Goal: Obtain resource: Download file/media

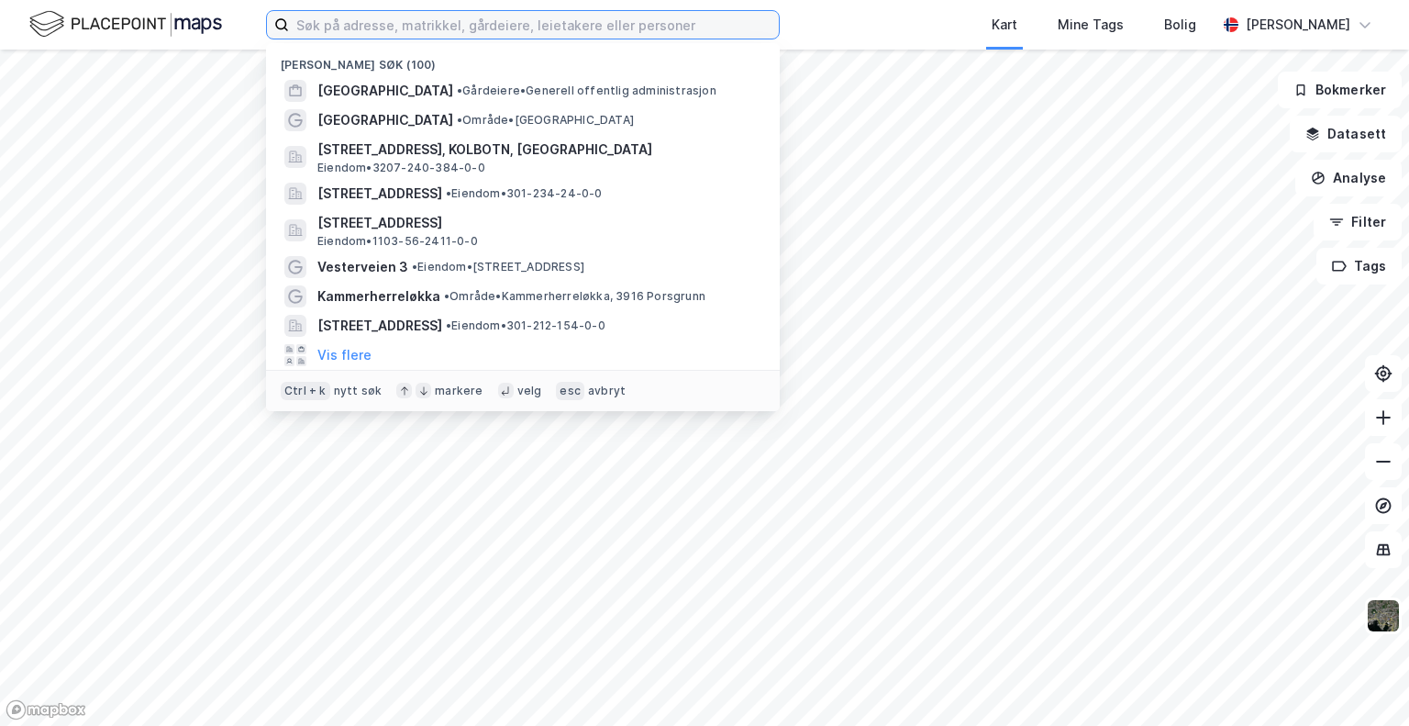
click at [533, 17] on input at bounding box center [534, 25] width 490 height 28
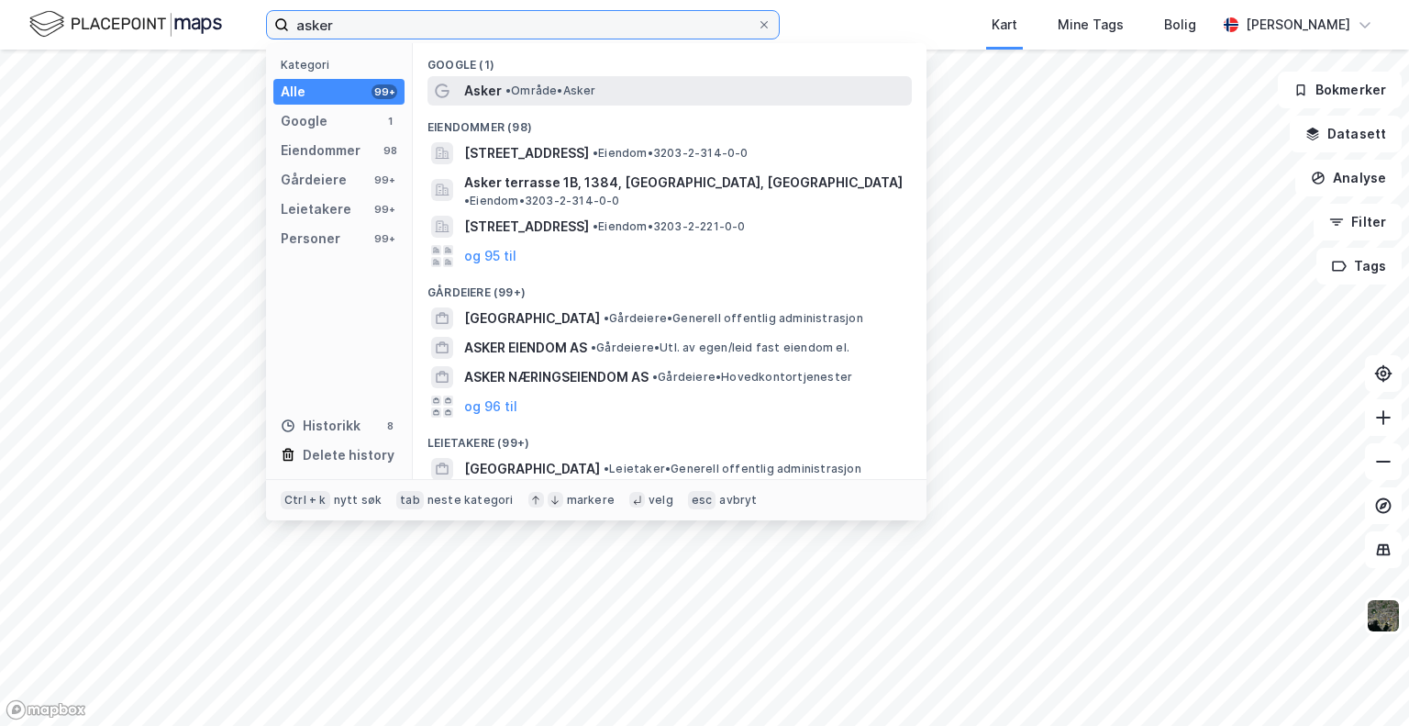
type input "asker"
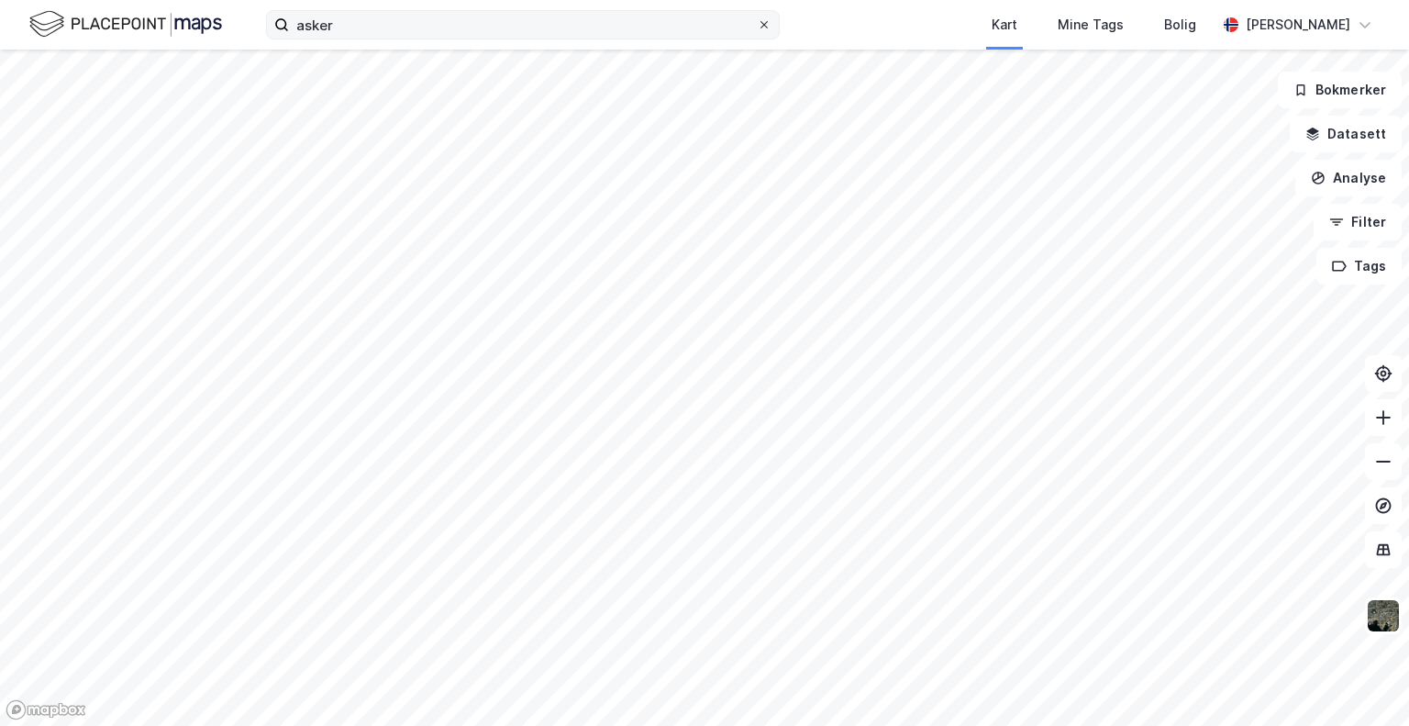
click at [764, 28] on icon at bounding box center [764, 24] width 11 height 11
click at [757, 28] on input "asker" at bounding box center [523, 25] width 468 height 28
click at [873, 19] on div "Kart Mine Tags Bolig" at bounding box center [1042, 25] width 349 height 50
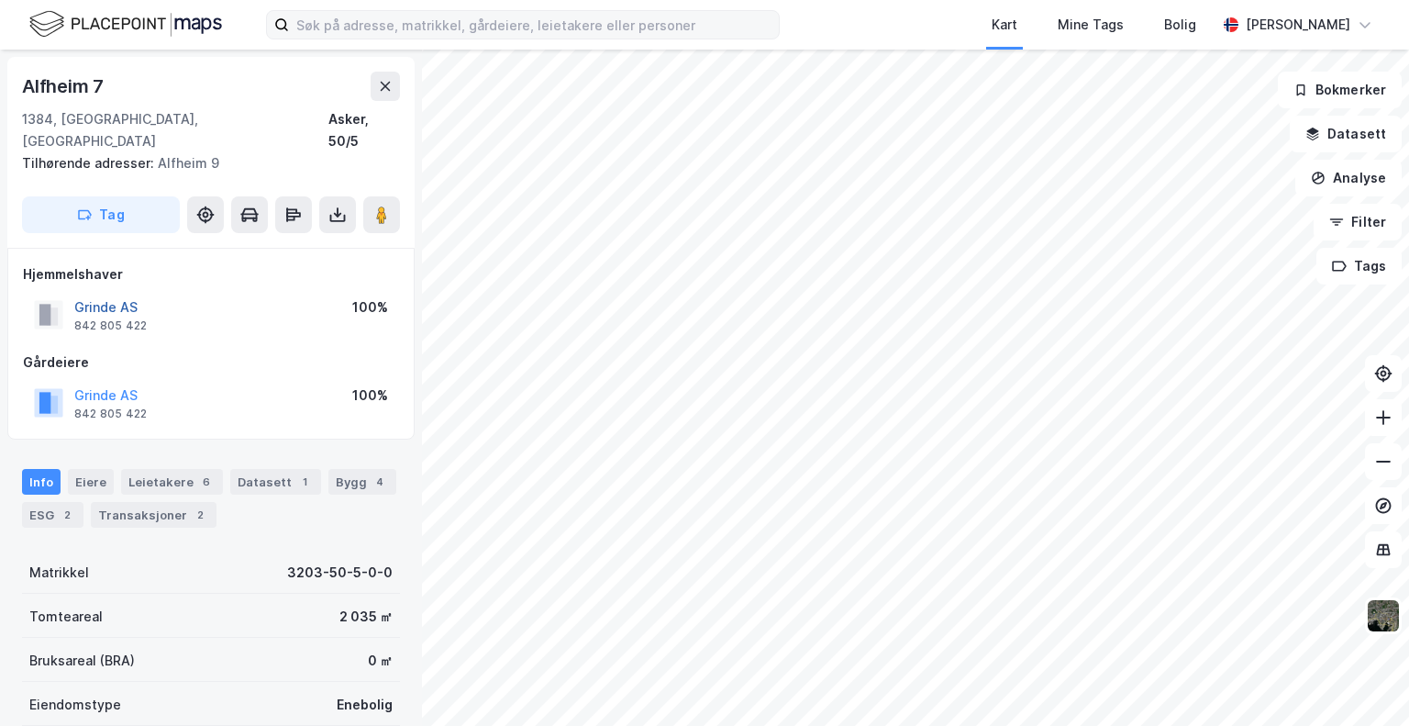
click at [0, 0] on button "Grinde AS" at bounding box center [0, 0] width 0 height 0
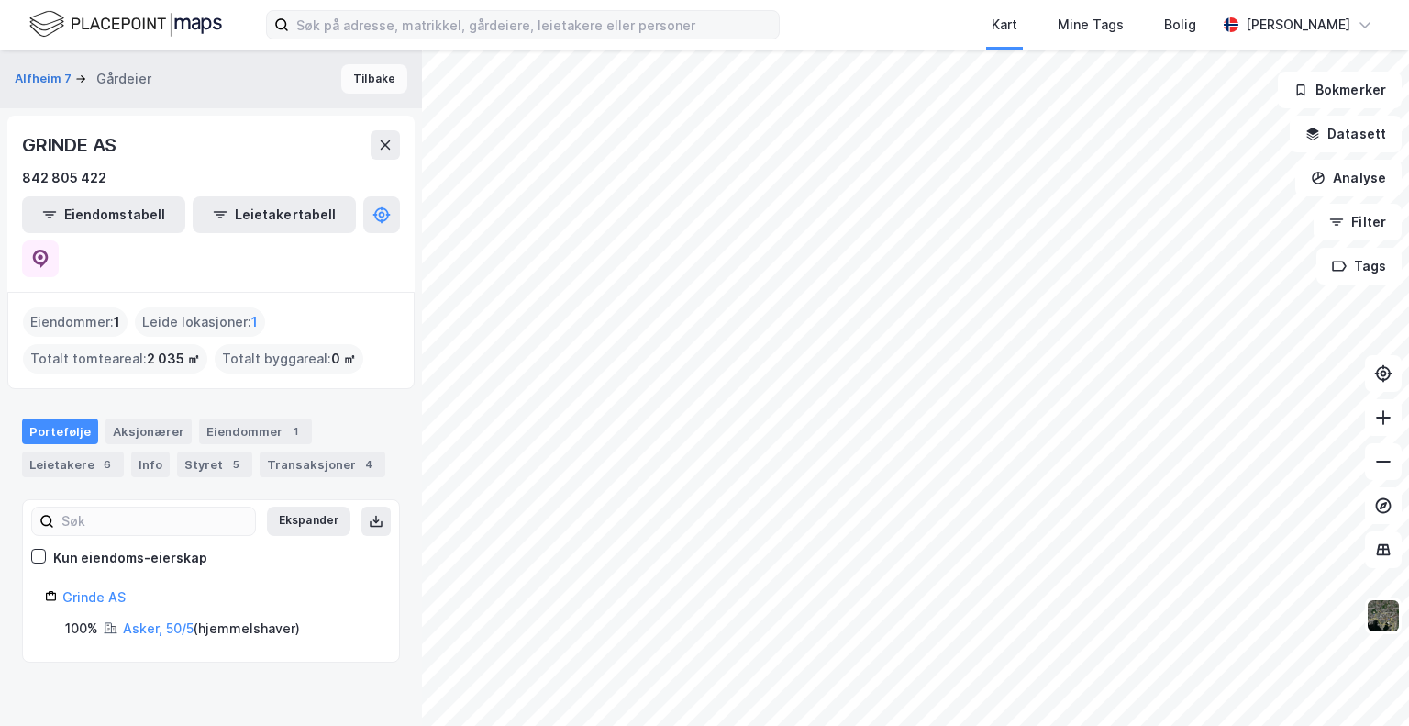
click at [362, 79] on button "Tilbake" at bounding box center [374, 78] width 66 height 29
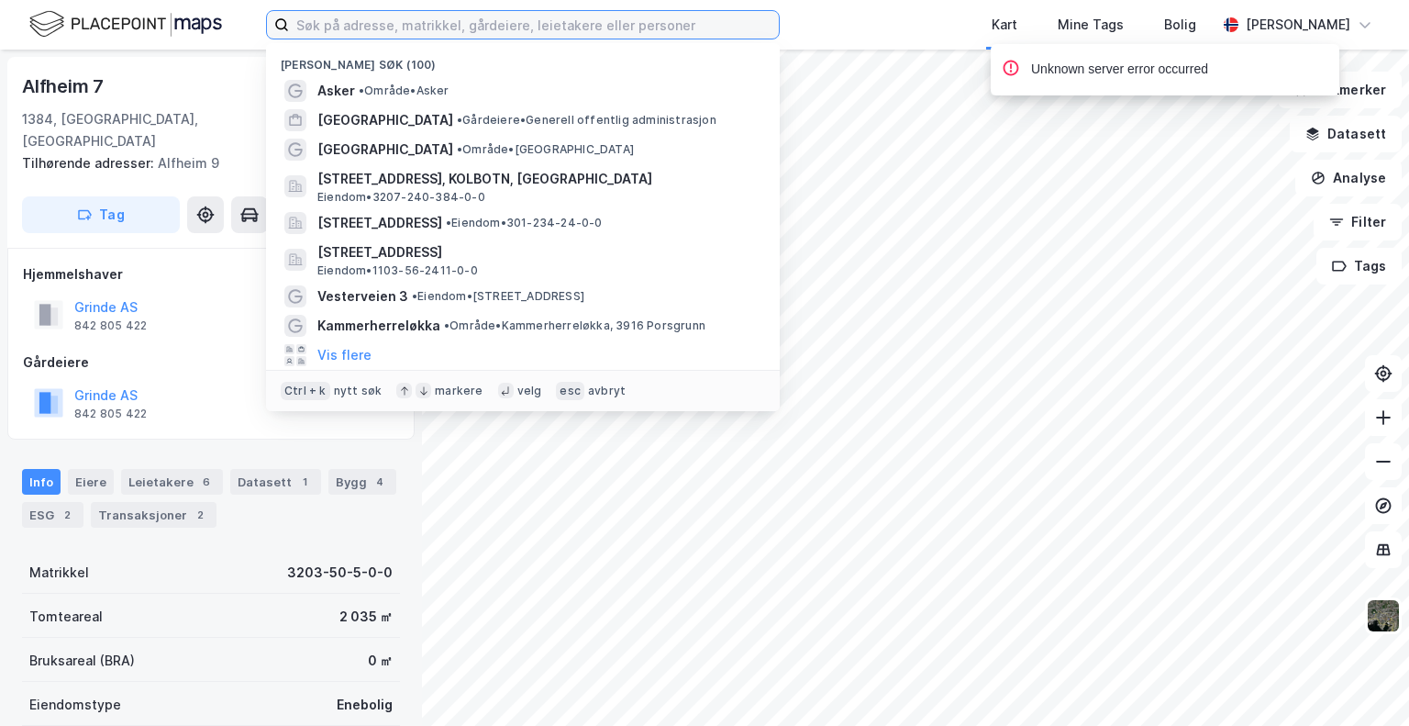
click at [591, 17] on input at bounding box center [534, 25] width 490 height 28
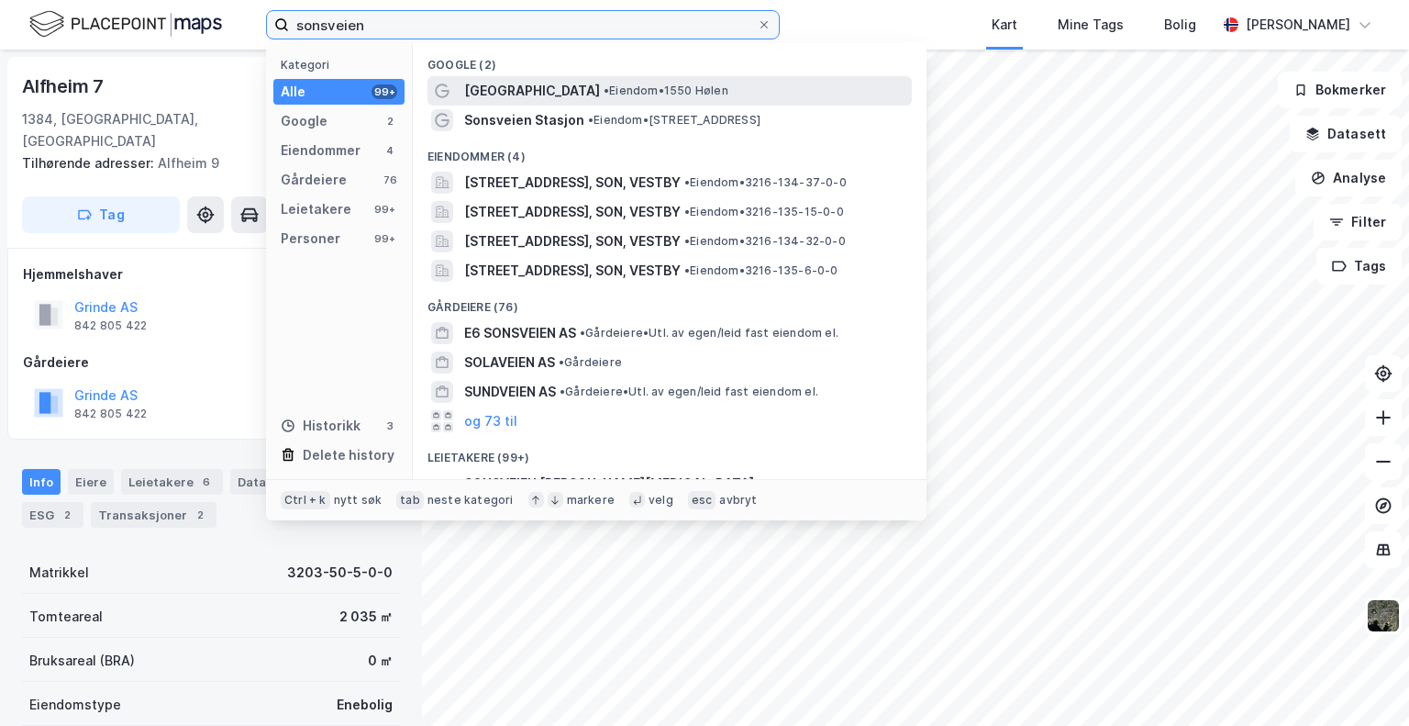
type input "sonsveien"
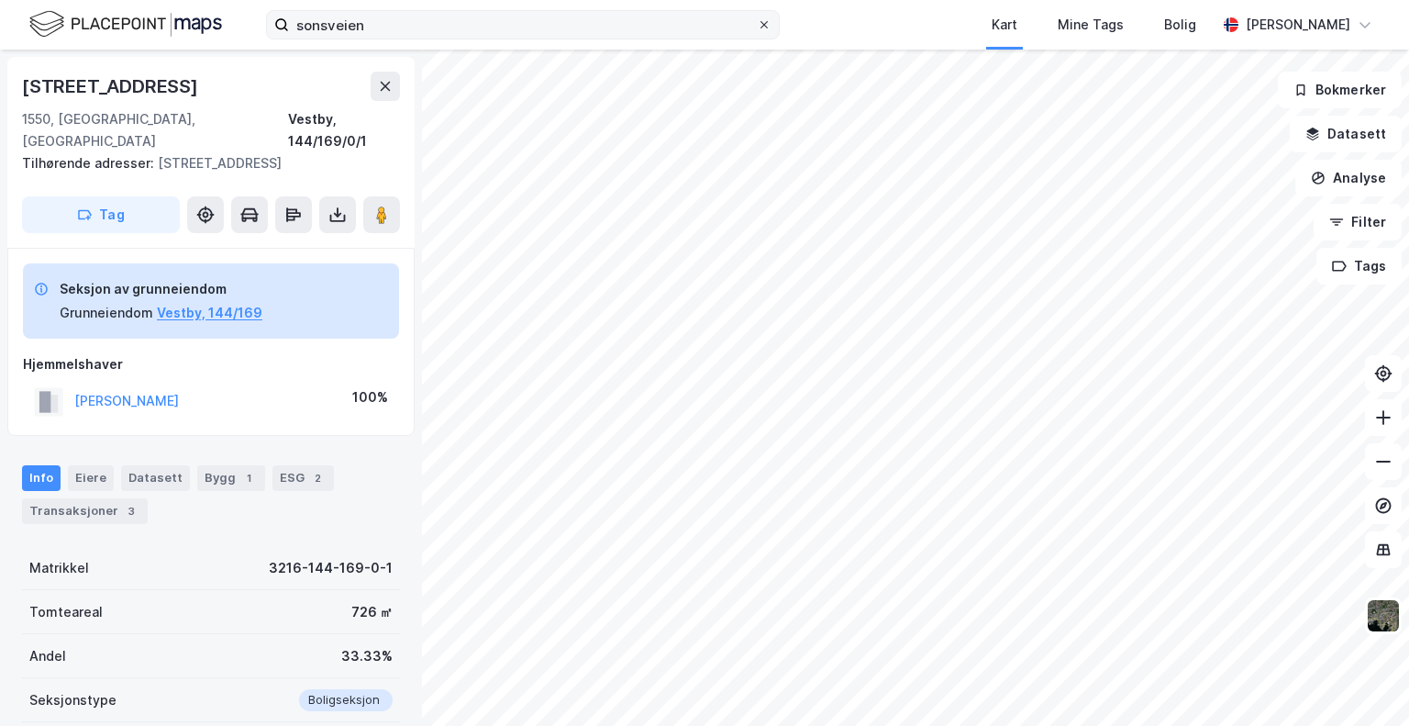
click at [763, 22] on icon at bounding box center [764, 24] width 11 height 11
click at [757, 22] on input "sonsveien" at bounding box center [523, 25] width 468 height 28
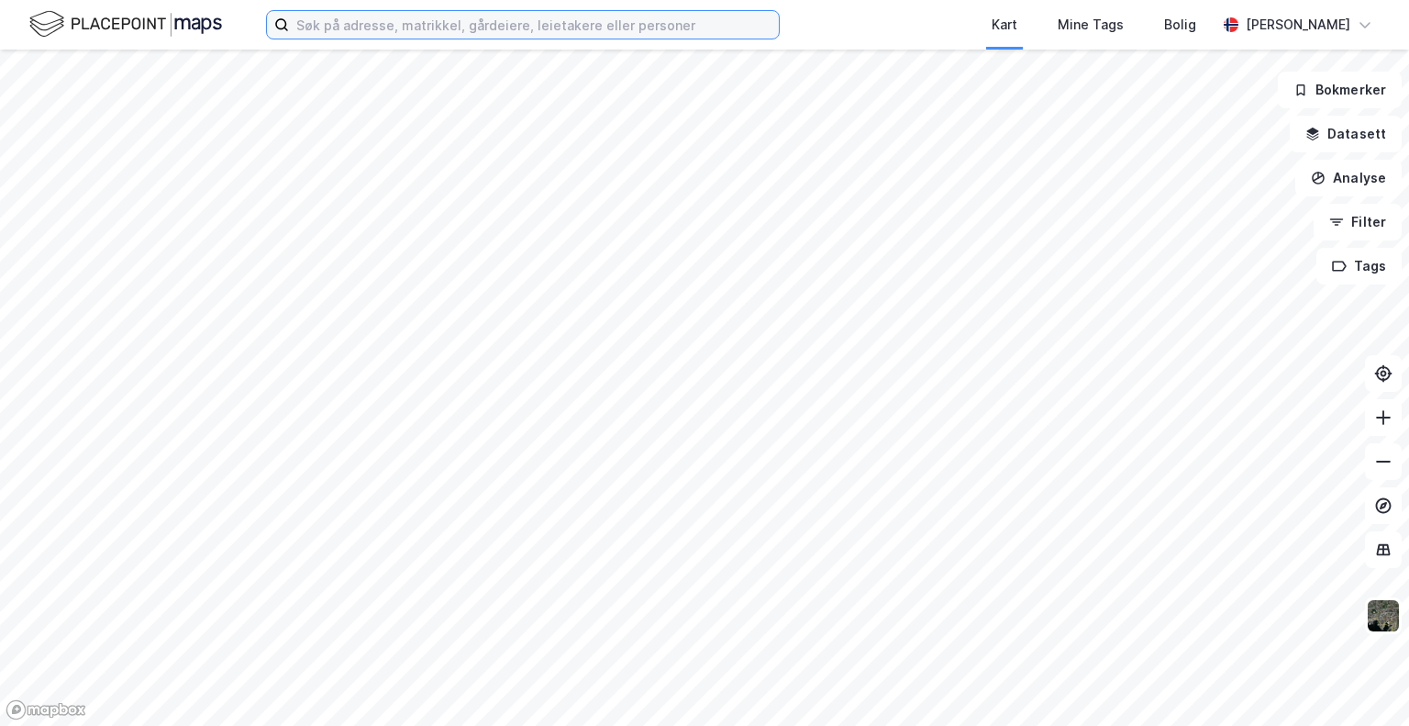
click at [461, 27] on input at bounding box center [534, 25] width 490 height 28
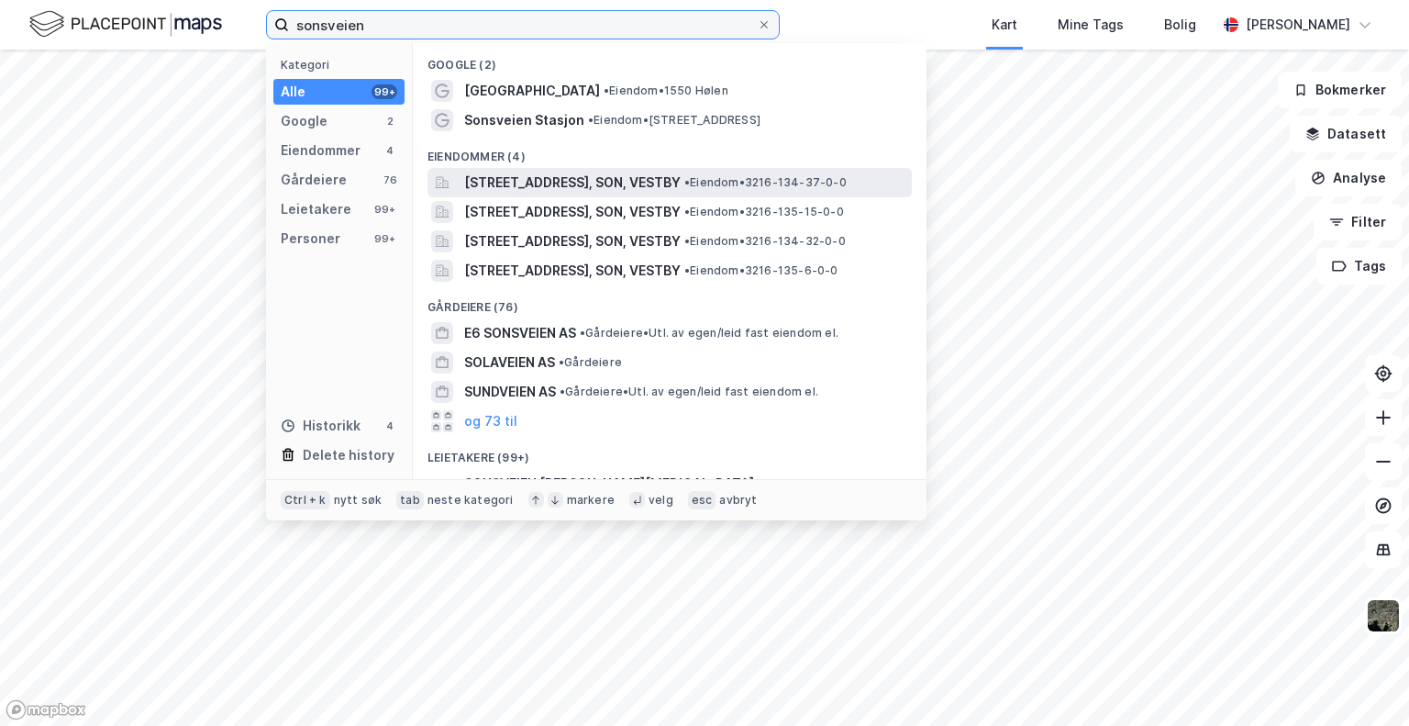
type input "sonsveien"
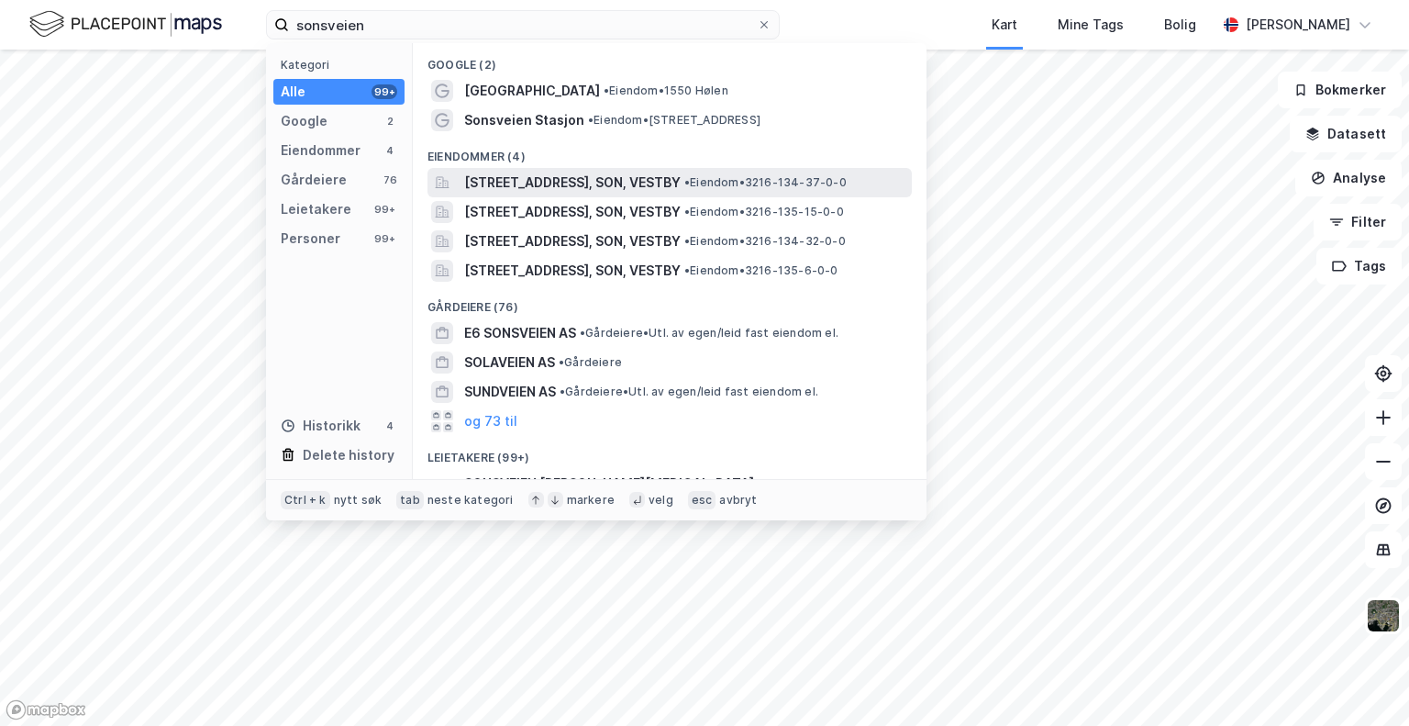
click at [645, 179] on span "[STREET_ADDRESS], SON, VESTBY" at bounding box center [572, 183] width 216 height 22
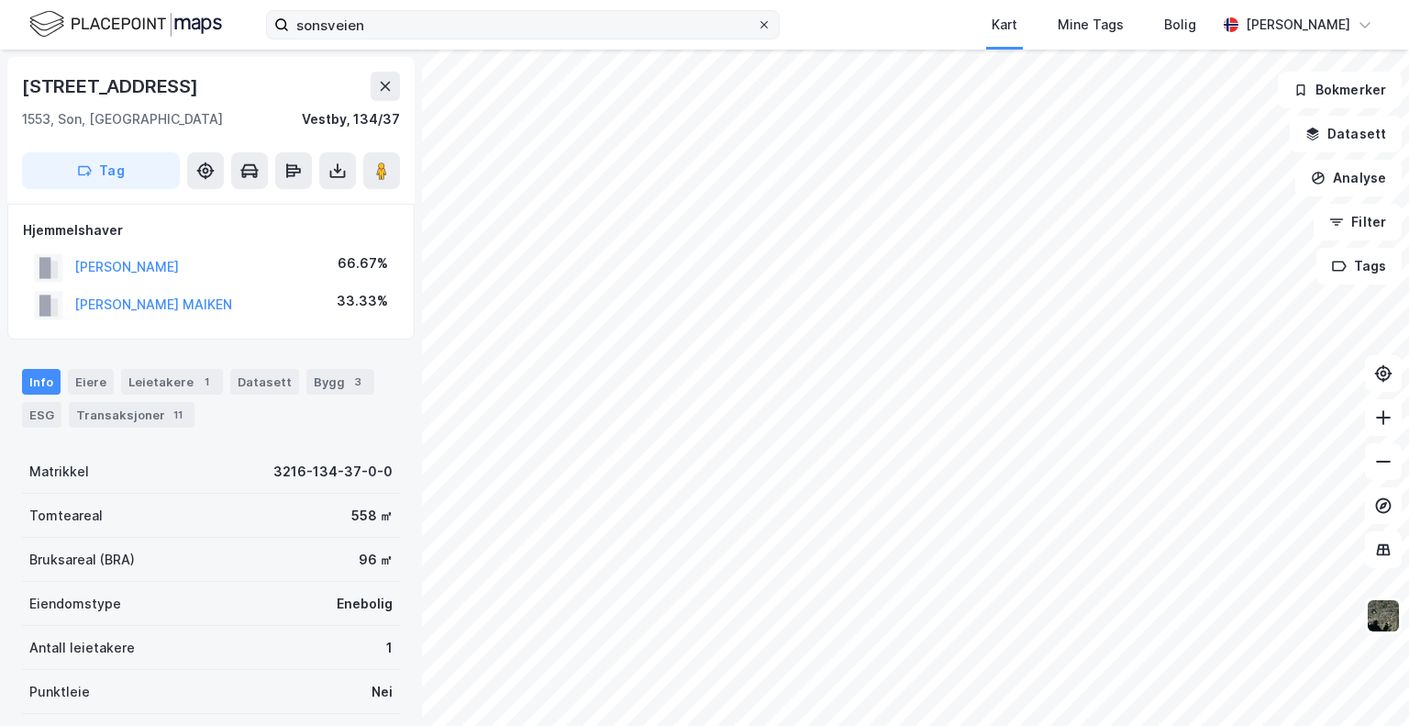
click at [770, 24] on span at bounding box center [764, 24] width 15 height 15
click at [757, 24] on input "sonsveien" at bounding box center [523, 25] width 468 height 28
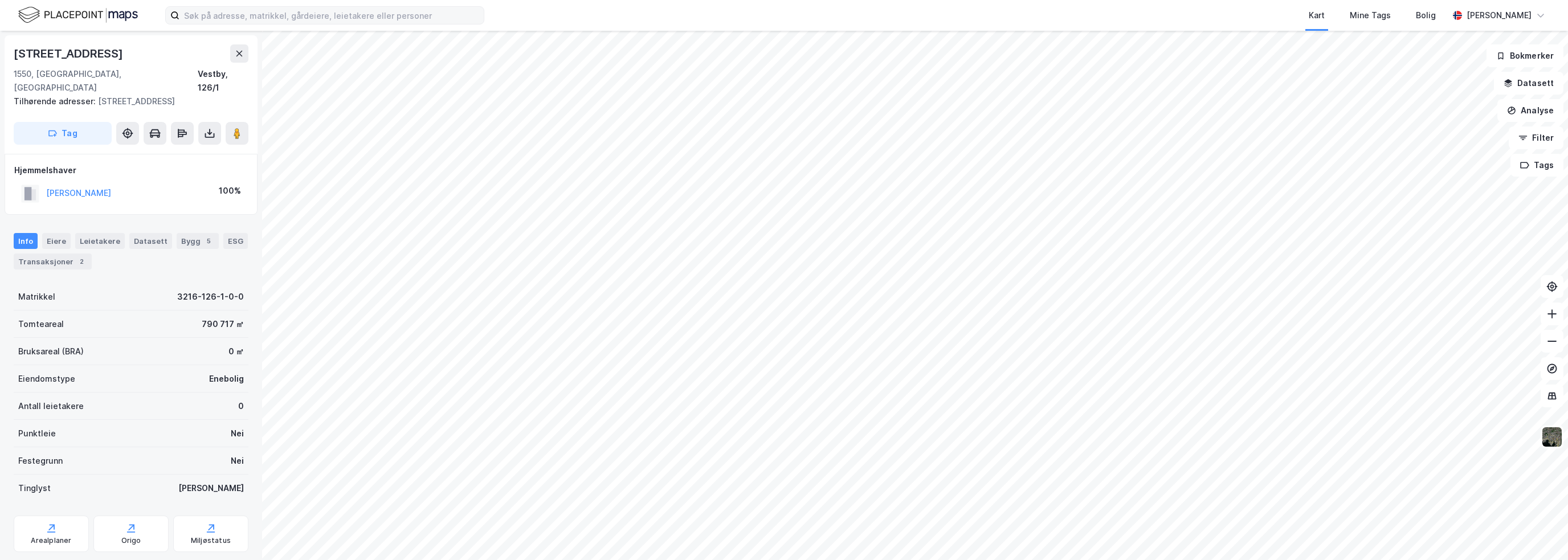
click at [759, 22] on div "Kart Mine Tags Bolig" at bounding box center [994, 16] width 909 height 31
click at [774, 20] on div "Kart Mine Tags Bolig" at bounding box center [994, 16] width 909 height 31
click at [874, 17] on div "Kart Mine Tags Bolig" at bounding box center [994, 16] width 909 height 31
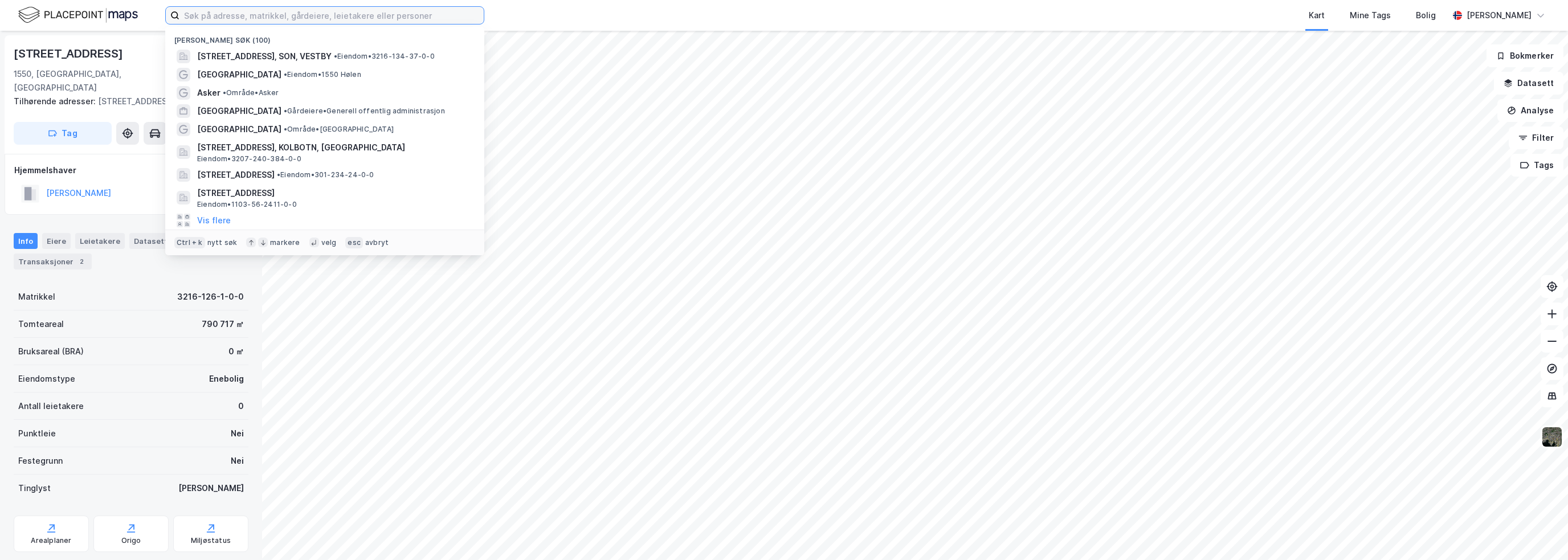
click at [224, 15] on input at bounding box center [332, 16] width 304 height 17
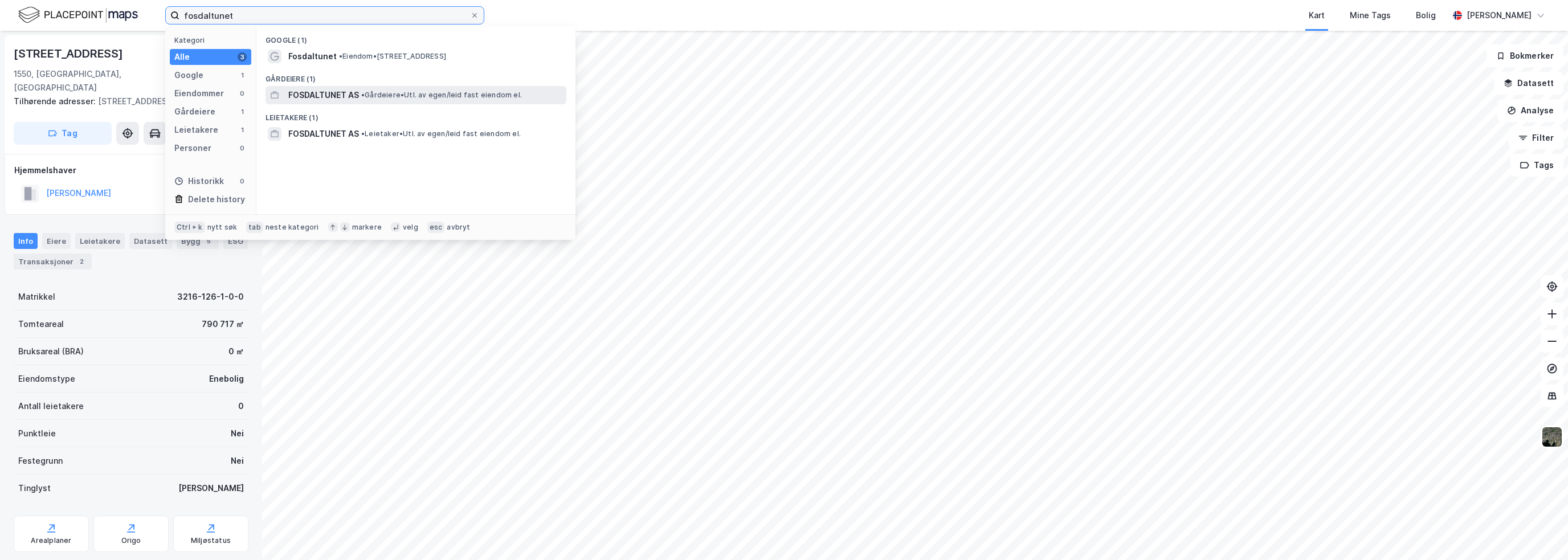
type input "fosdaltunet"
click at [329, 93] on span "FOSDALTUNET AS" at bounding box center [324, 95] width 71 height 14
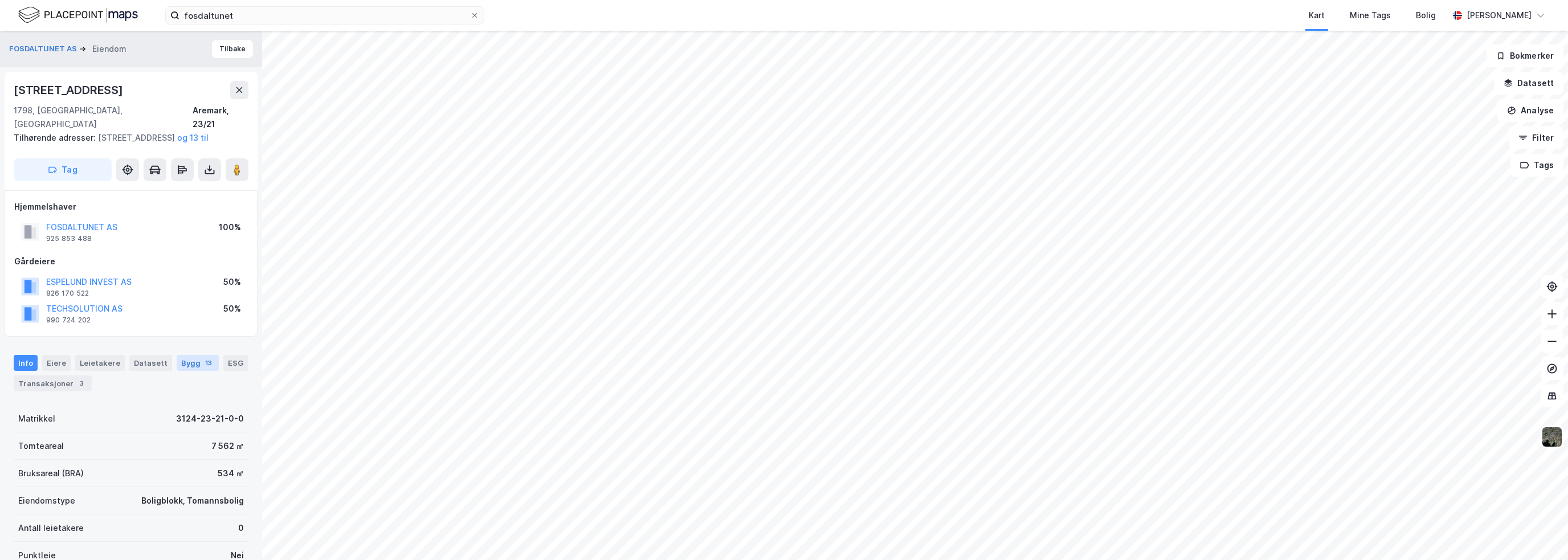
click at [178, 364] on div "Bygg 13" at bounding box center [197, 363] width 42 height 16
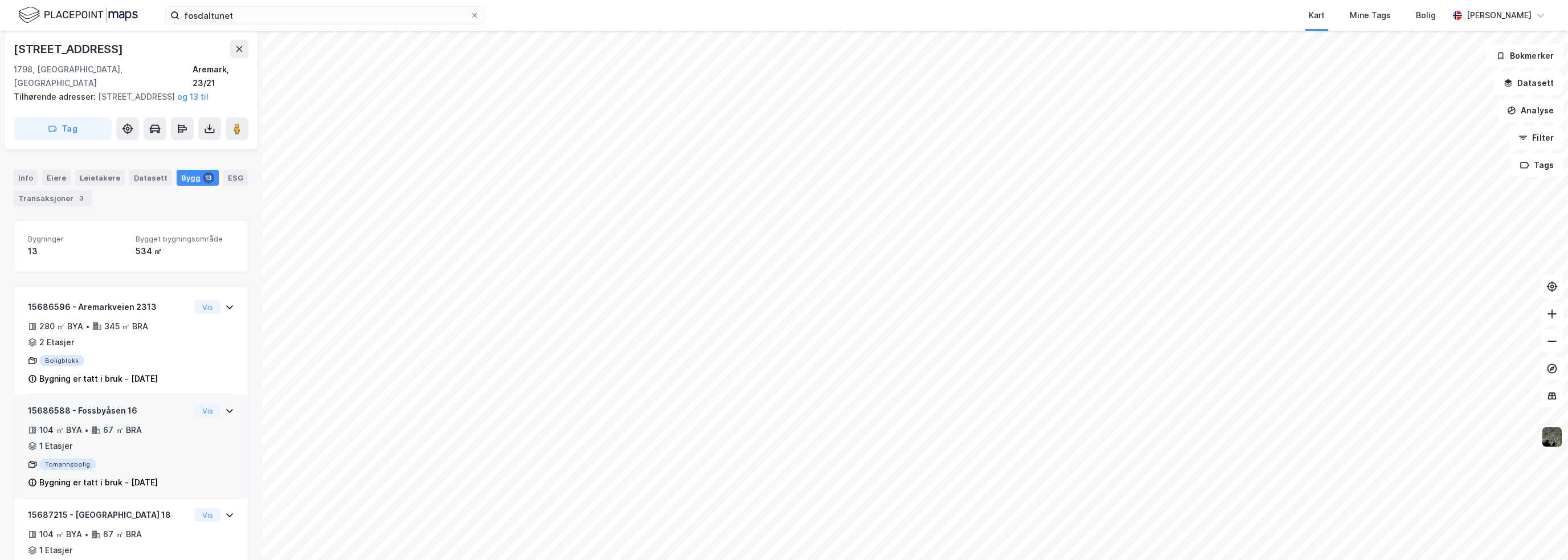
scroll to position [228, 0]
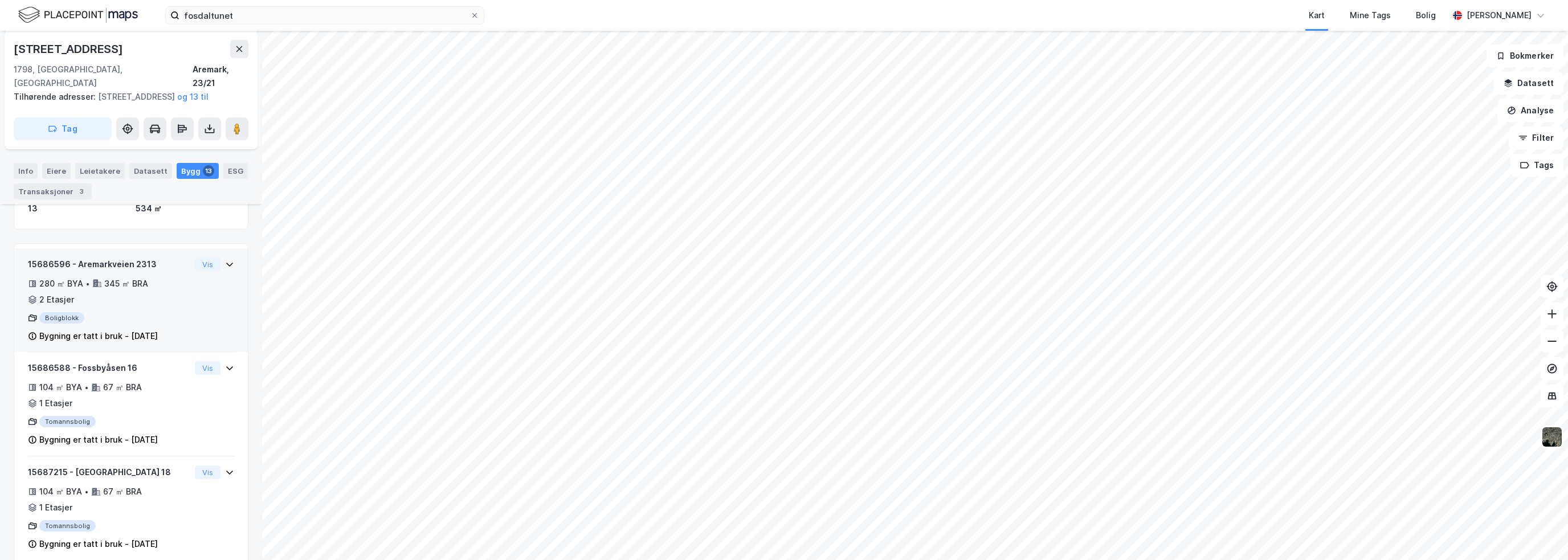
click at [221, 276] on div "15686596 - Aremarkveien 2313 280 ㎡ BYA • 345 ㎡ BRA • 2 Etasjer Boligblokk Bygni…" at bounding box center [131, 305] width 206 height 95
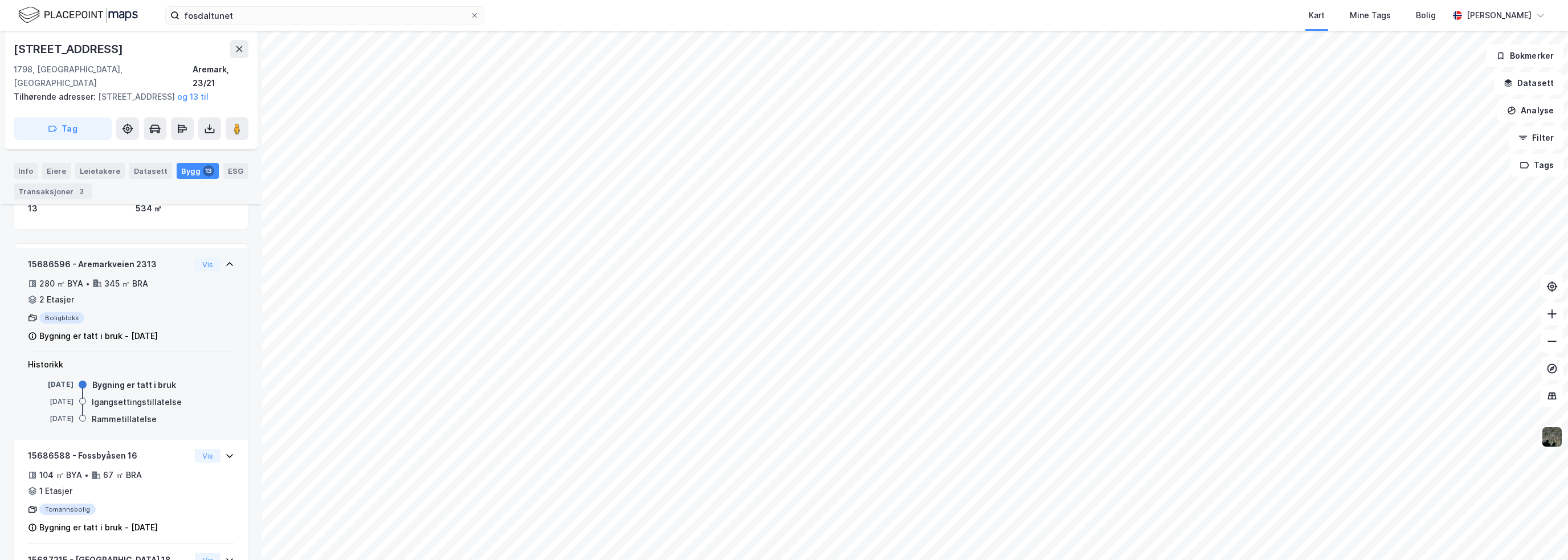
click at [221, 276] on div "15686596 - Aremarkveien 2313 280 ㎡ BYA • 345 ㎡ BRA • 2 Etasjer Boligblokk Bygni…" at bounding box center [131, 305] width 206 height 95
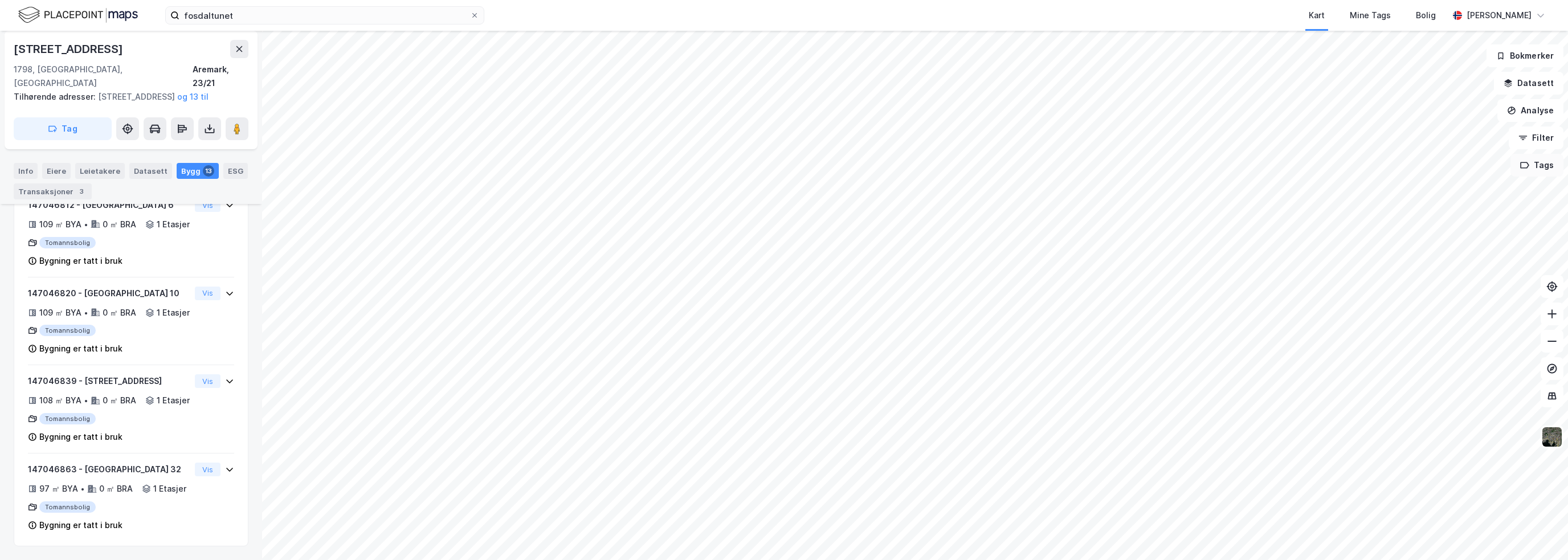
scroll to position [1271, 0]
click at [874, 82] on button "Datasett" at bounding box center [1528, 83] width 70 height 23
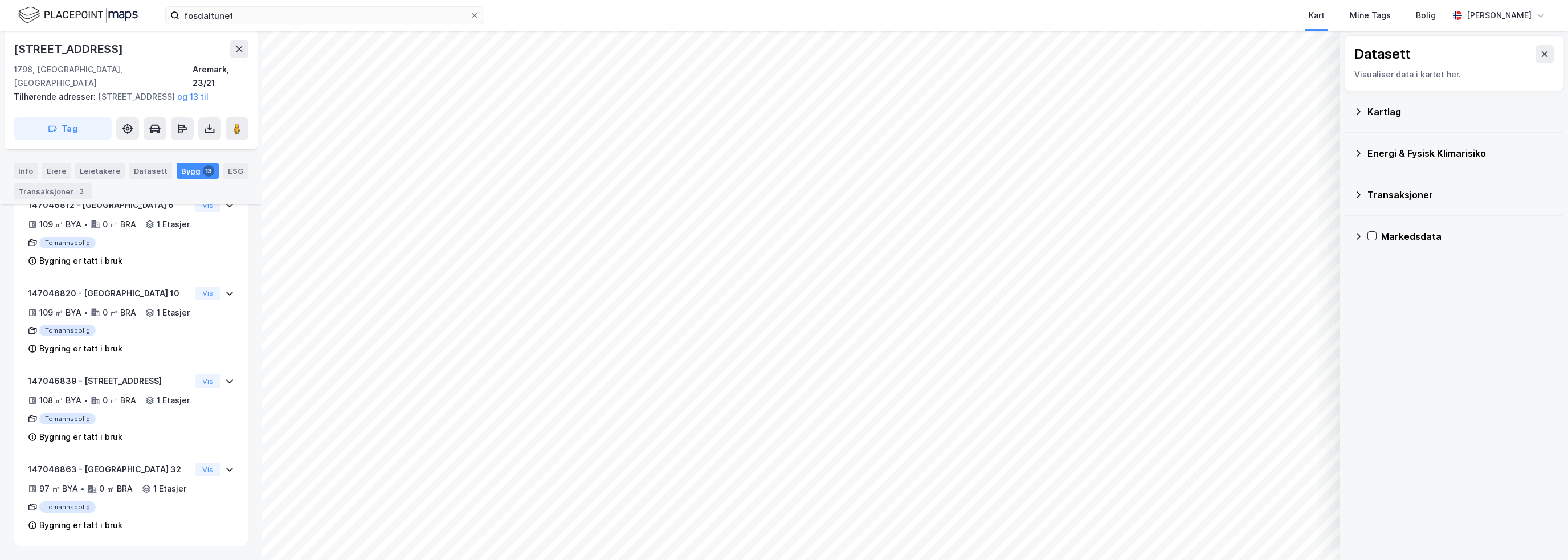
click at [874, 117] on div "Kartlag" at bounding box center [1454, 112] width 201 height 27
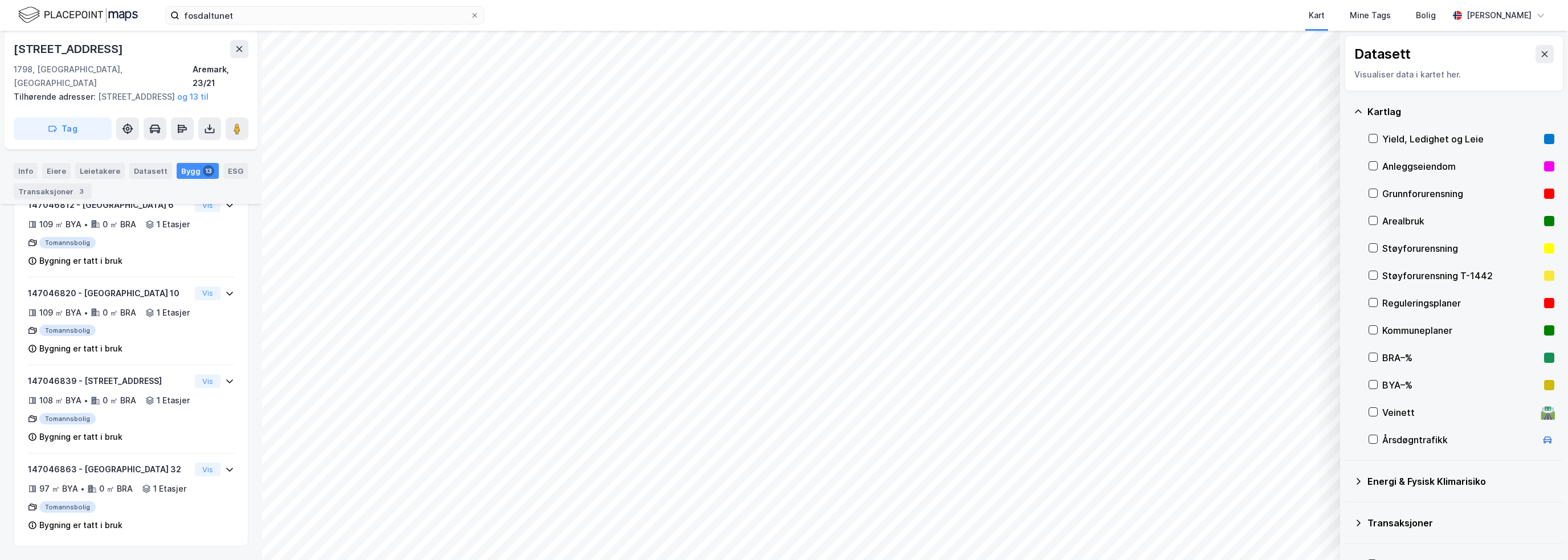
click at [874, 303] on div "Reguleringsplaner" at bounding box center [1460, 303] width 157 height 14
click at [874, 302] on div "Reguleringsplaner" at bounding box center [1460, 303] width 157 height 14
click at [874, 327] on div "Kommuneplaner" at bounding box center [1460, 330] width 157 height 14
click at [237, 45] on icon at bounding box center [239, 49] width 9 height 9
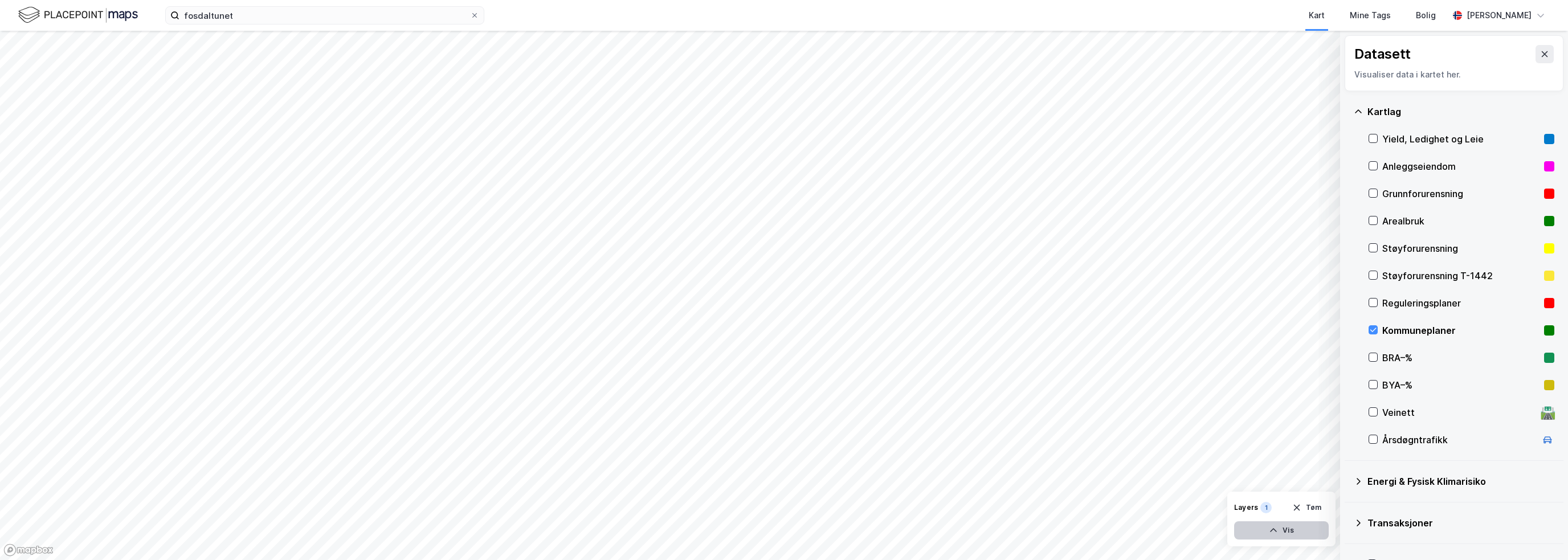
click at [874, 450] on button "Vis" at bounding box center [1281, 530] width 94 height 18
click at [874, 450] on button "Lukk" at bounding box center [1249, 530] width 157 height 18
click at [874, 307] on div "Reguleringsplaner" at bounding box center [1460, 303] width 157 height 14
click at [874, 330] on div "Kommuneplaner" at bounding box center [1460, 330] width 157 height 14
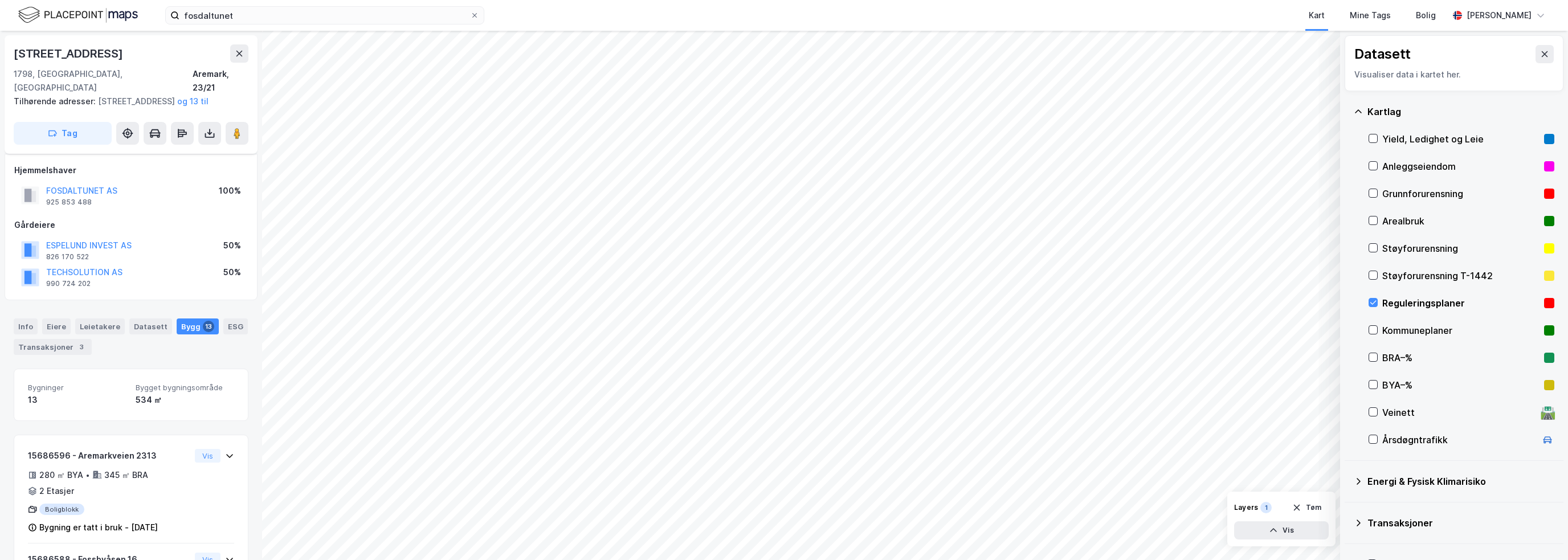
scroll to position [1249, 0]
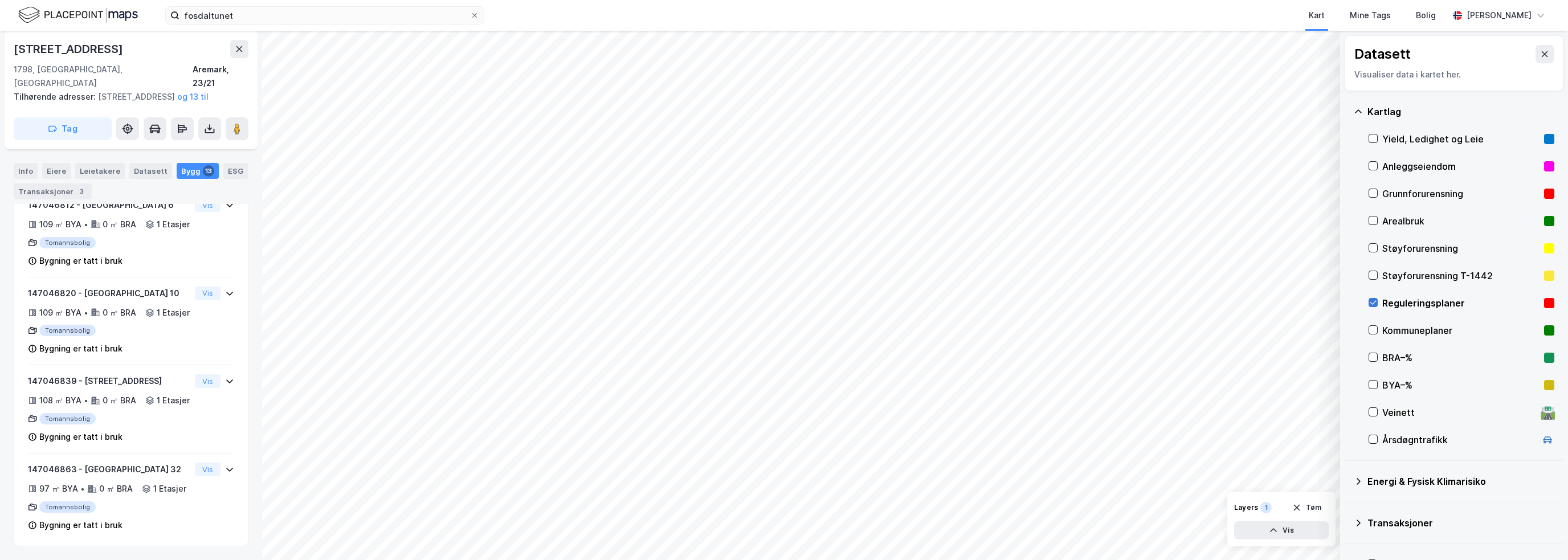
click at [874, 302] on div at bounding box center [1372, 302] width 9 height 9
click at [874, 50] on icon at bounding box center [1544, 54] width 9 height 9
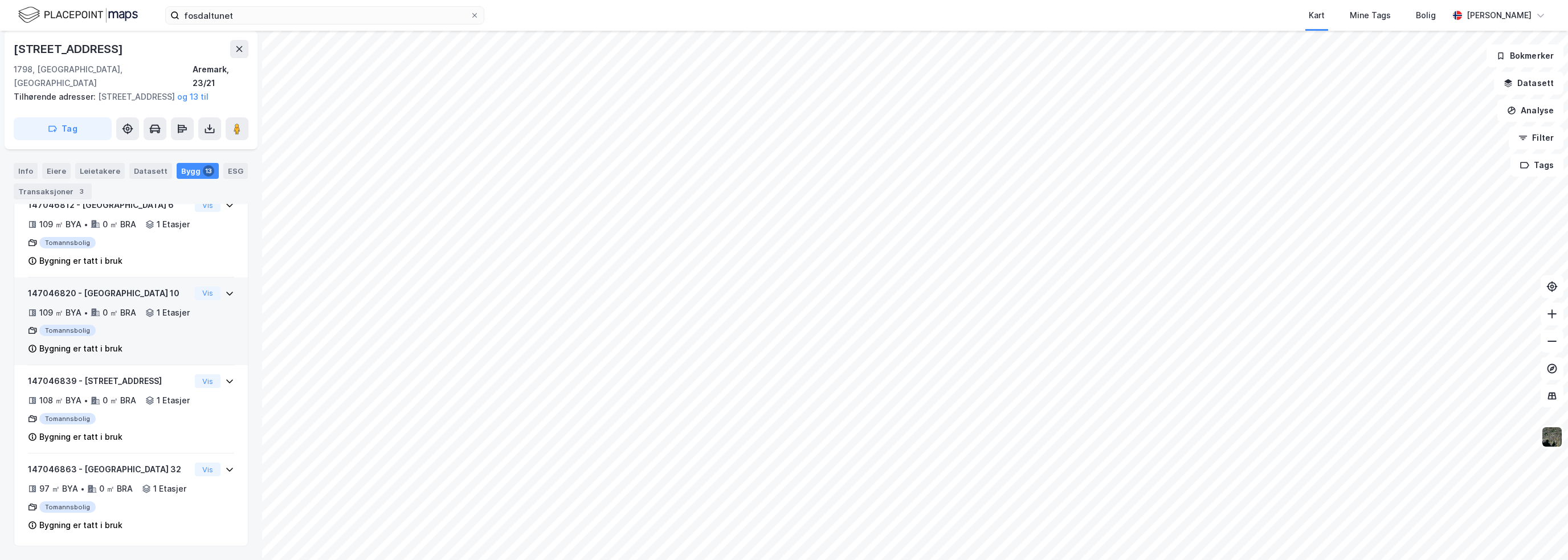
click at [133, 306] on div "109 ㎡ BYA • 0 ㎡ BRA • 1 Etasjer" at bounding box center [109, 313] width 162 height 14
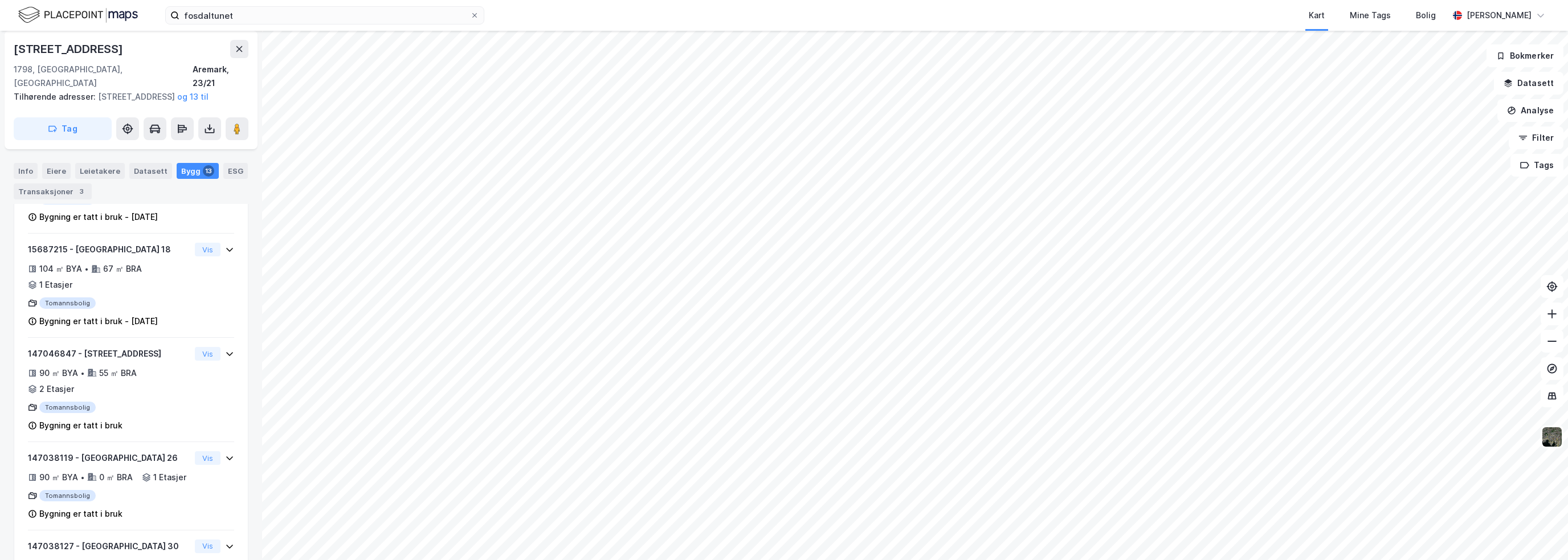
scroll to position [0, 0]
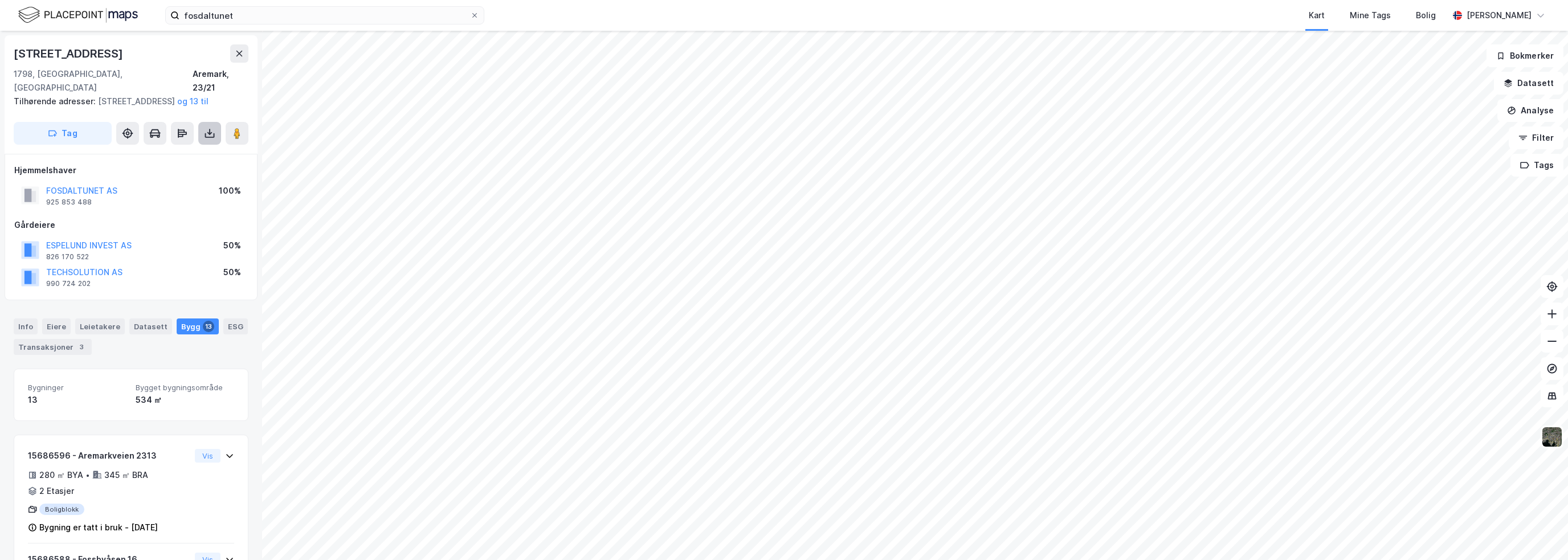
click at [209, 122] on button at bounding box center [209, 133] width 23 height 23
click at [184, 158] on div "Last ned grunnbok" at bounding box center [153, 156] width 66 height 9
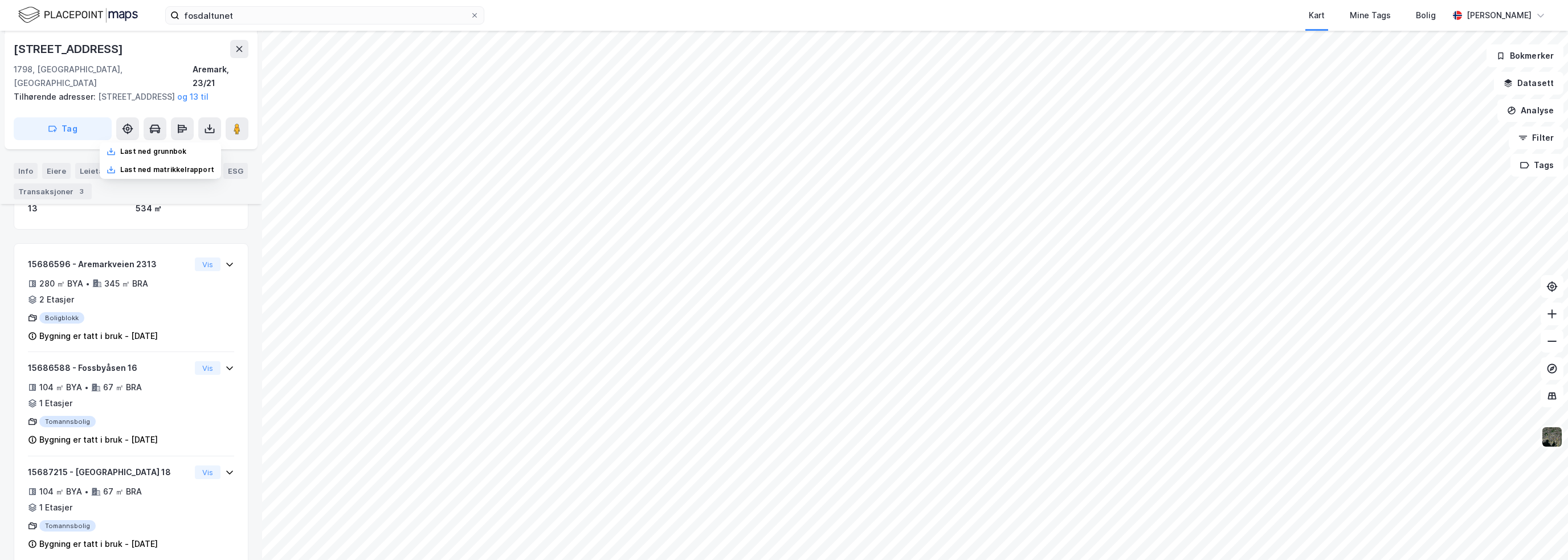
scroll to position [196, 0]
click at [55, 51] on div "[STREET_ADDRESS]" at bounding box center [70, 48] width 112 height 18
copy div "[STREET_ADDRESS]"
